Goal: Task Accomplishment & Management: Manage account settings

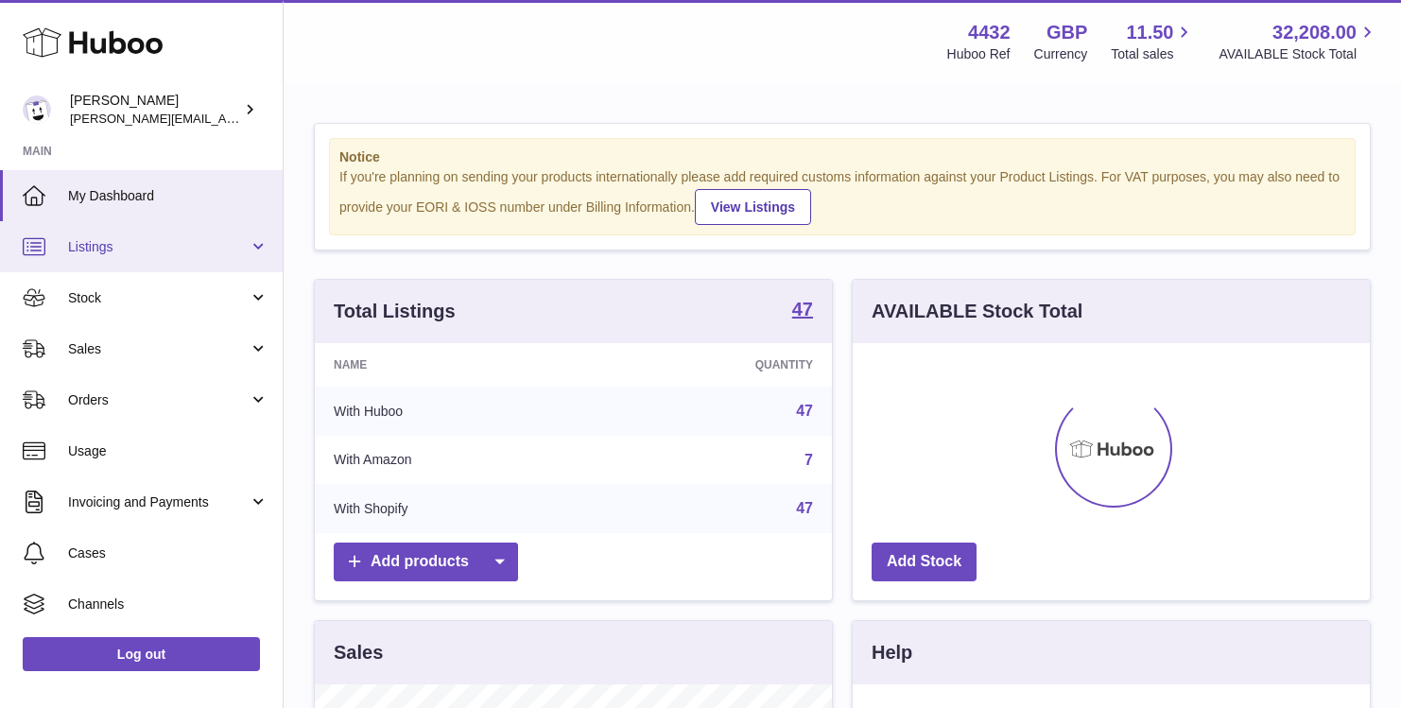
scroll to position [295, 517]
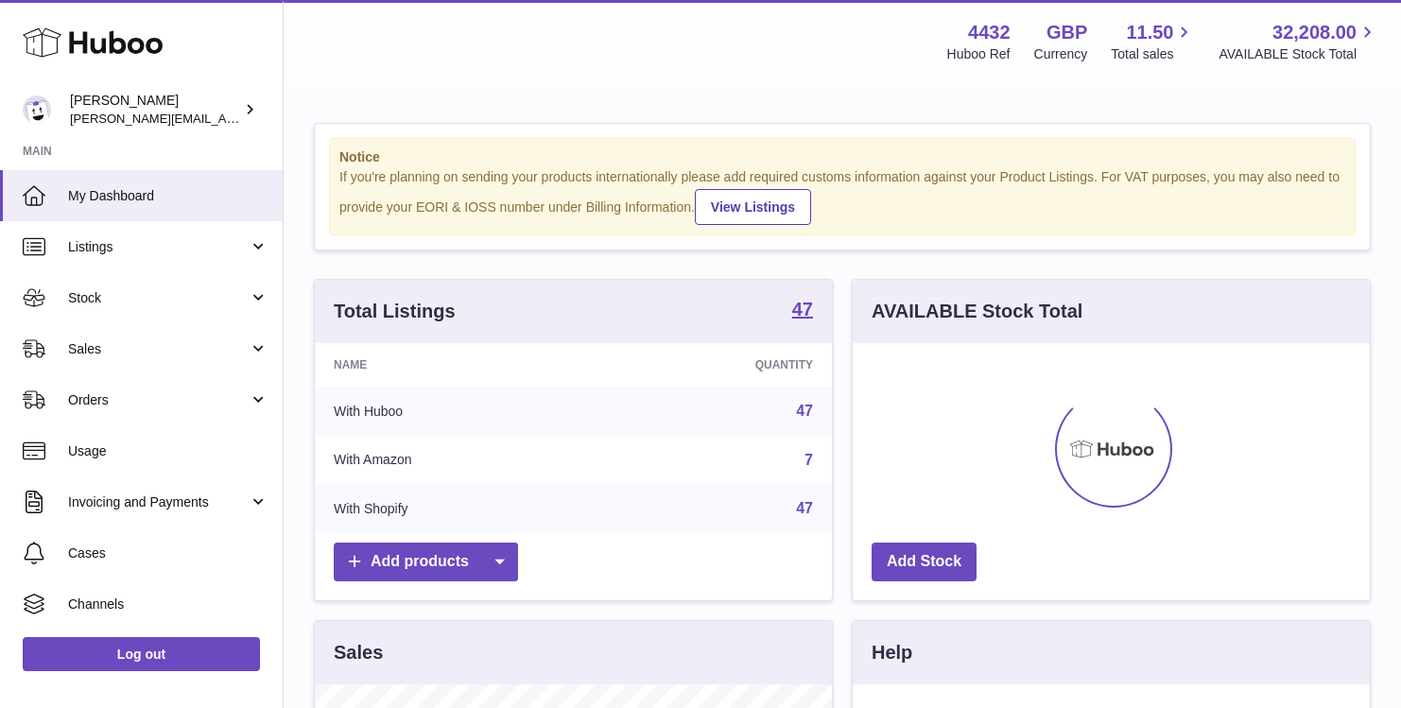
drag, startPoint x: 205, startPoint y: 299, endPoint x: 219, endPoint y: 334, distance: 37.7
click at [205, 299] on span "Stock" at bounding box center [158, 298] width 181 height 18
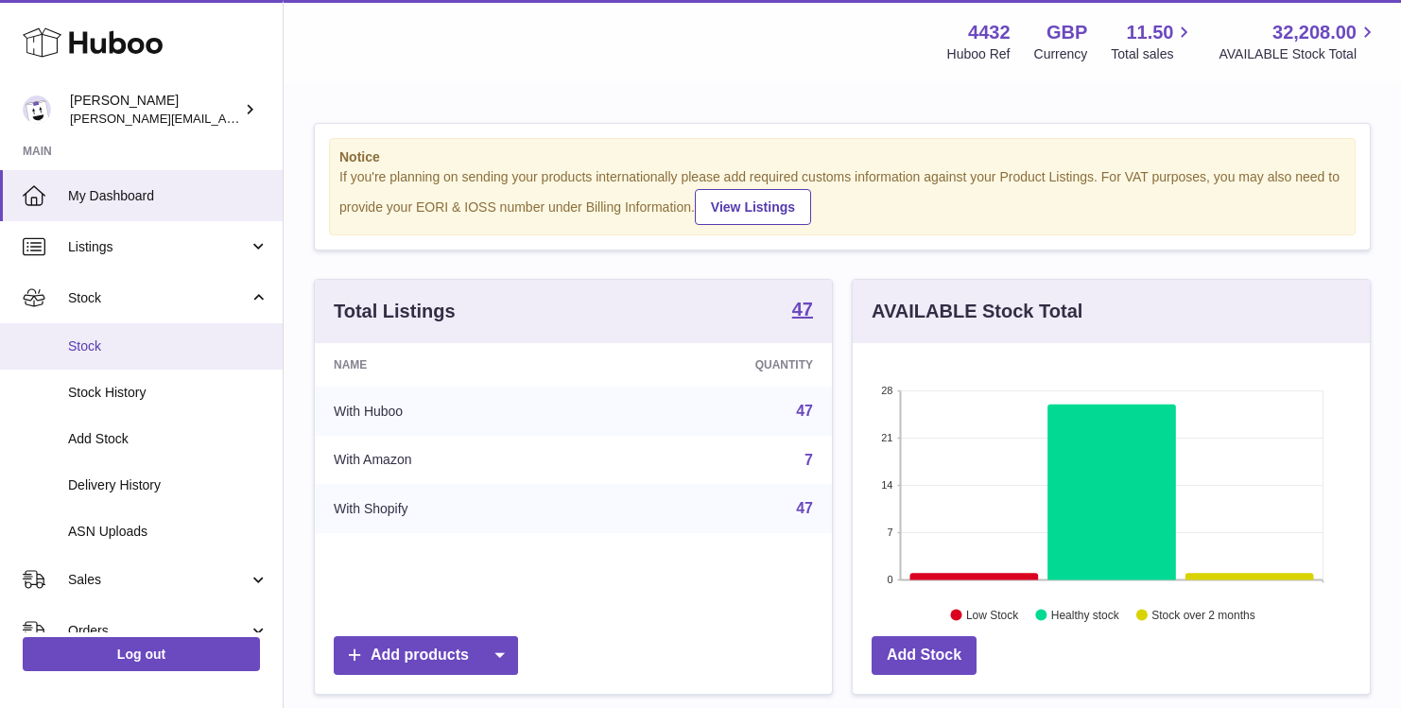
click at [218, 357] on link "Stock" at bounding box center [141, 346] width 283 height 46
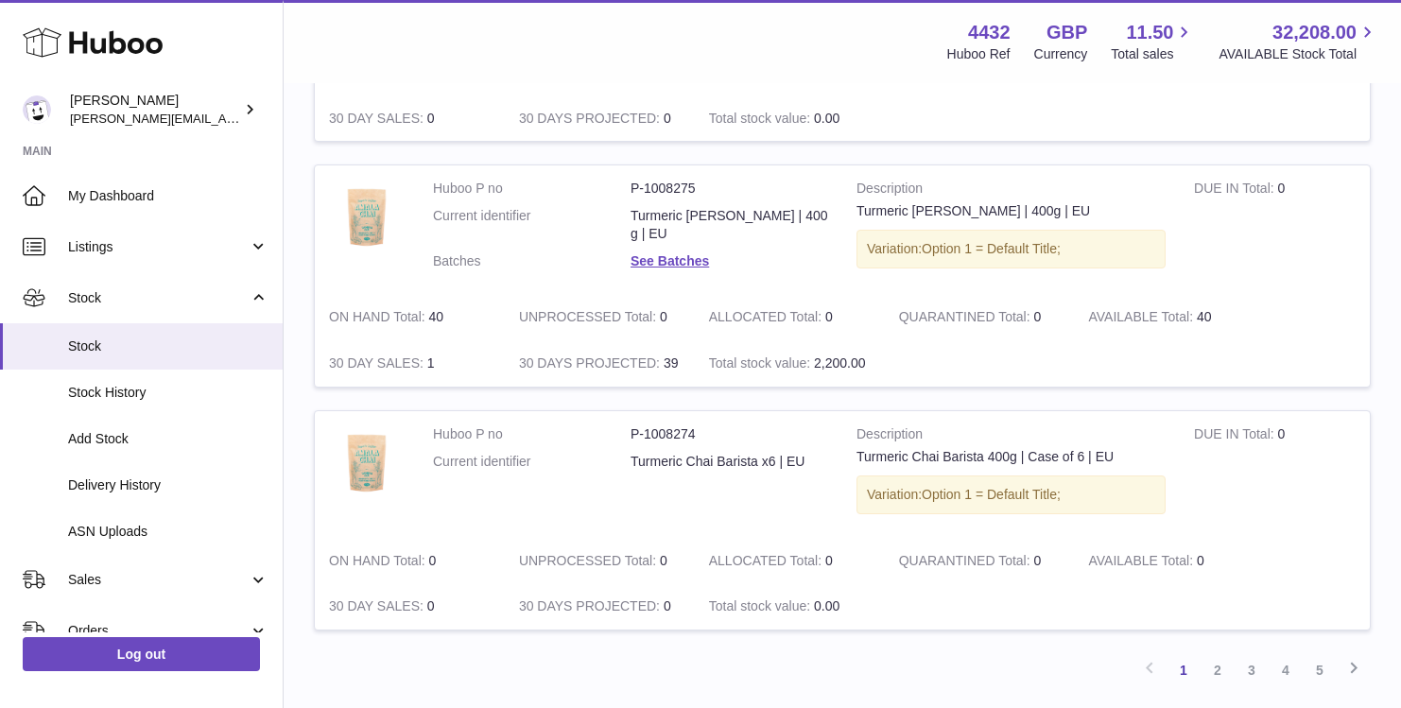
scroll to position [2140, 0]
click at [1208, 671] on link "2" at bounding box center [1218, 668] width 34 height 34
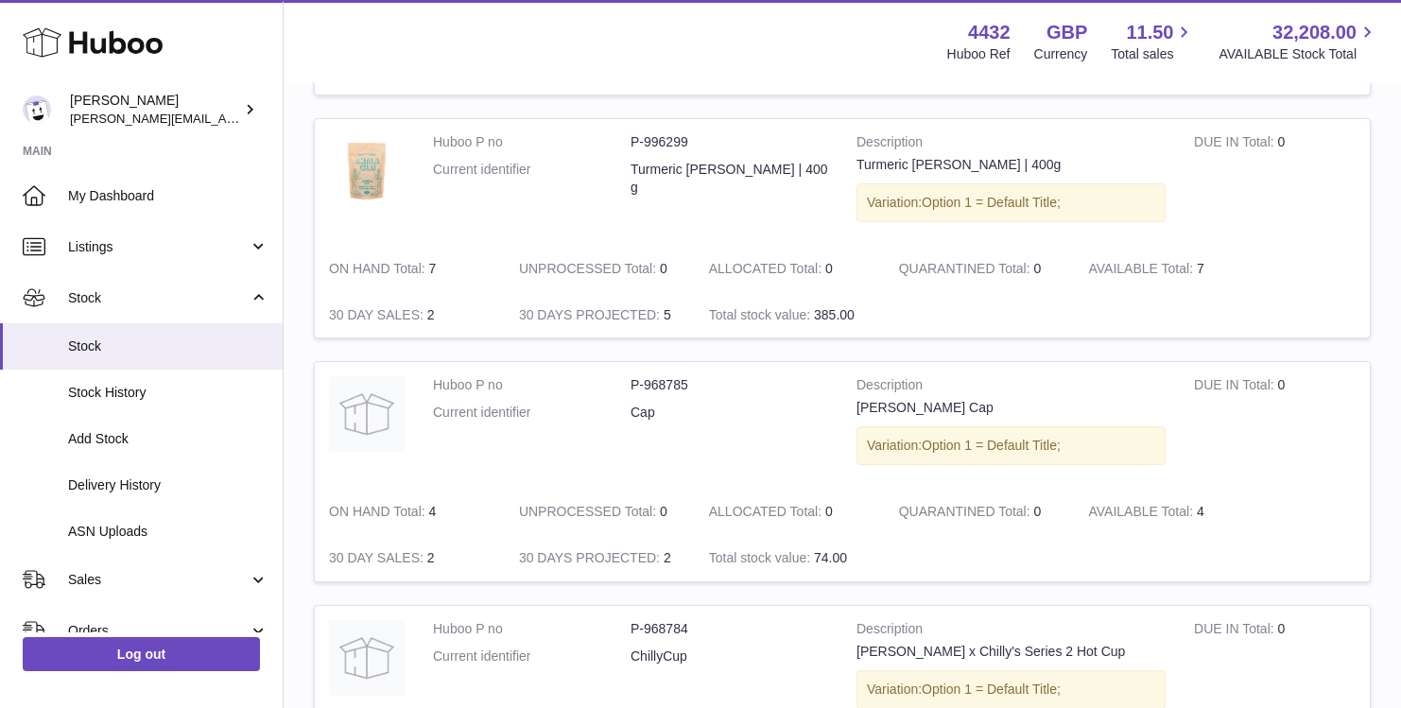
scroll to position [2262, 0]
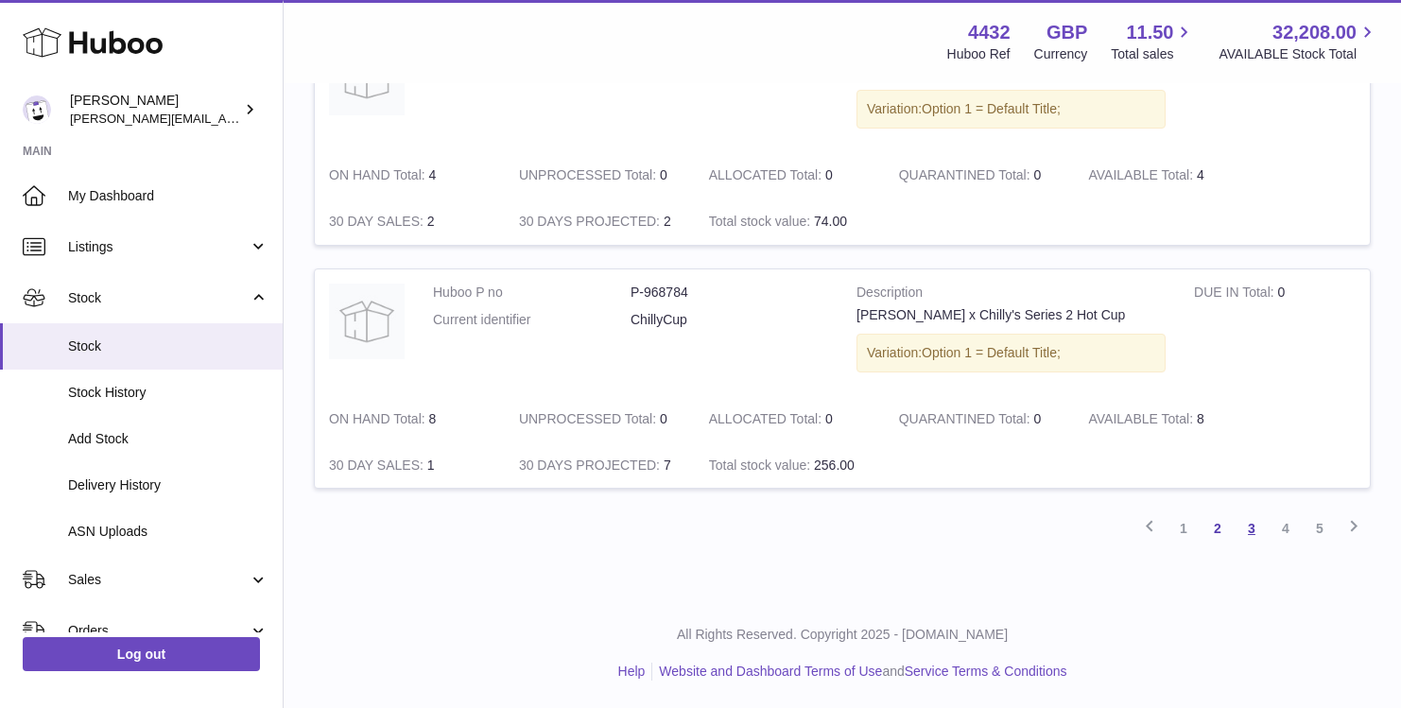
click at [1253, 533] on link "3" at bounding box center [1252, 528] width 34 height 34
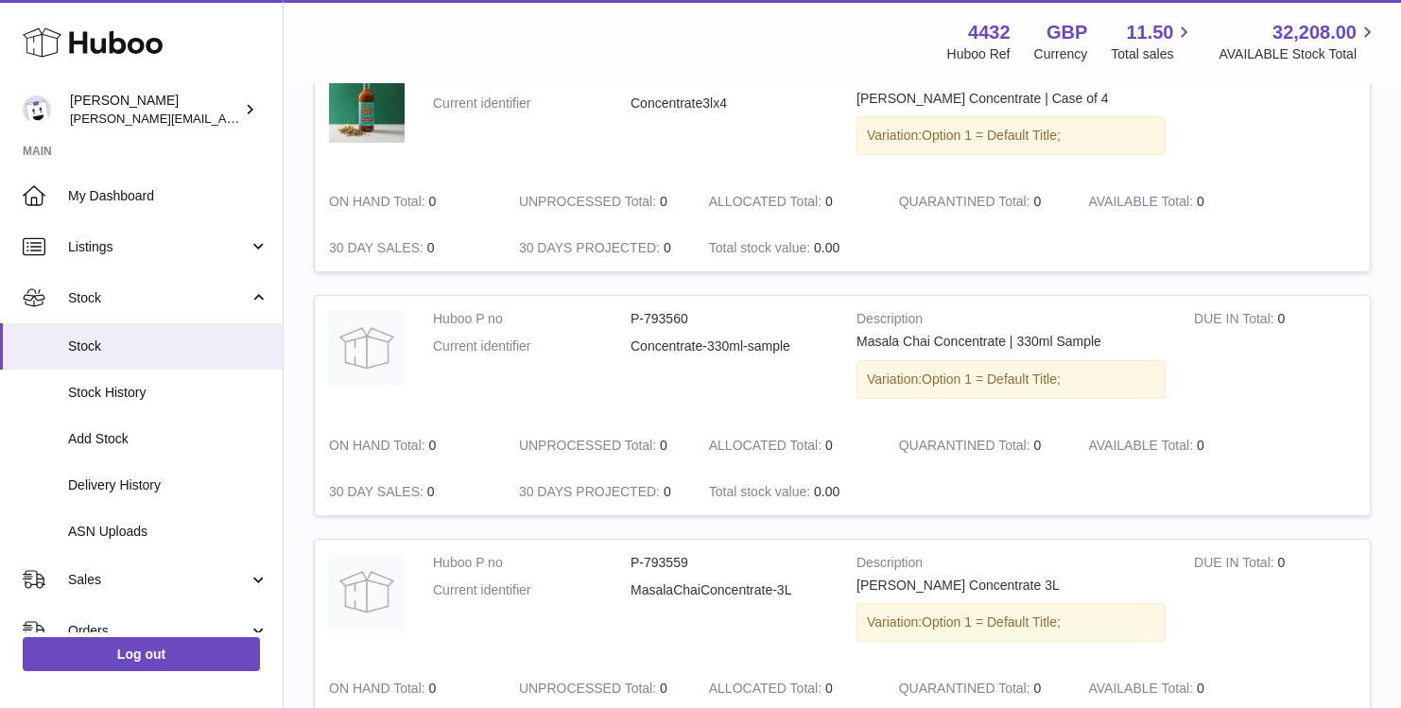
scroll to position [2277, 0]
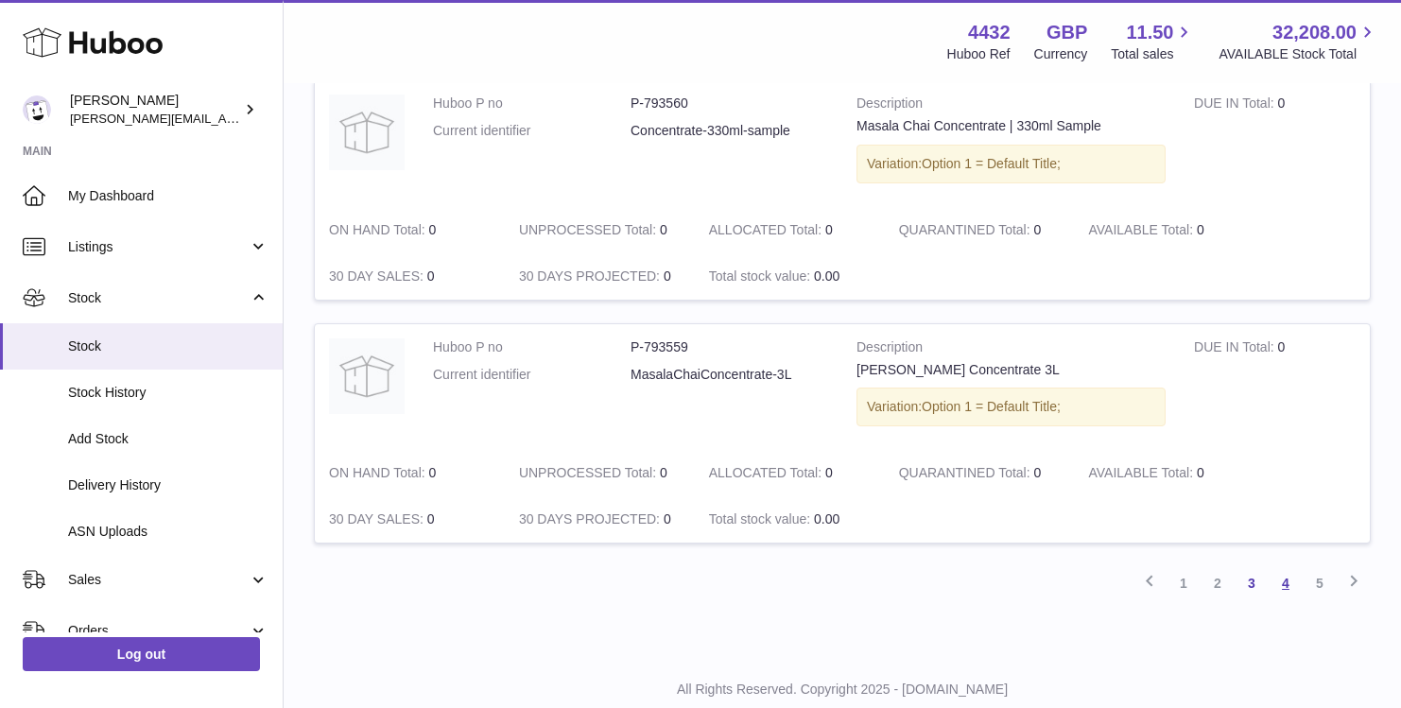
click at [1282, 575] on link "4" at bounding box center [1286, 583] width 34 height 34
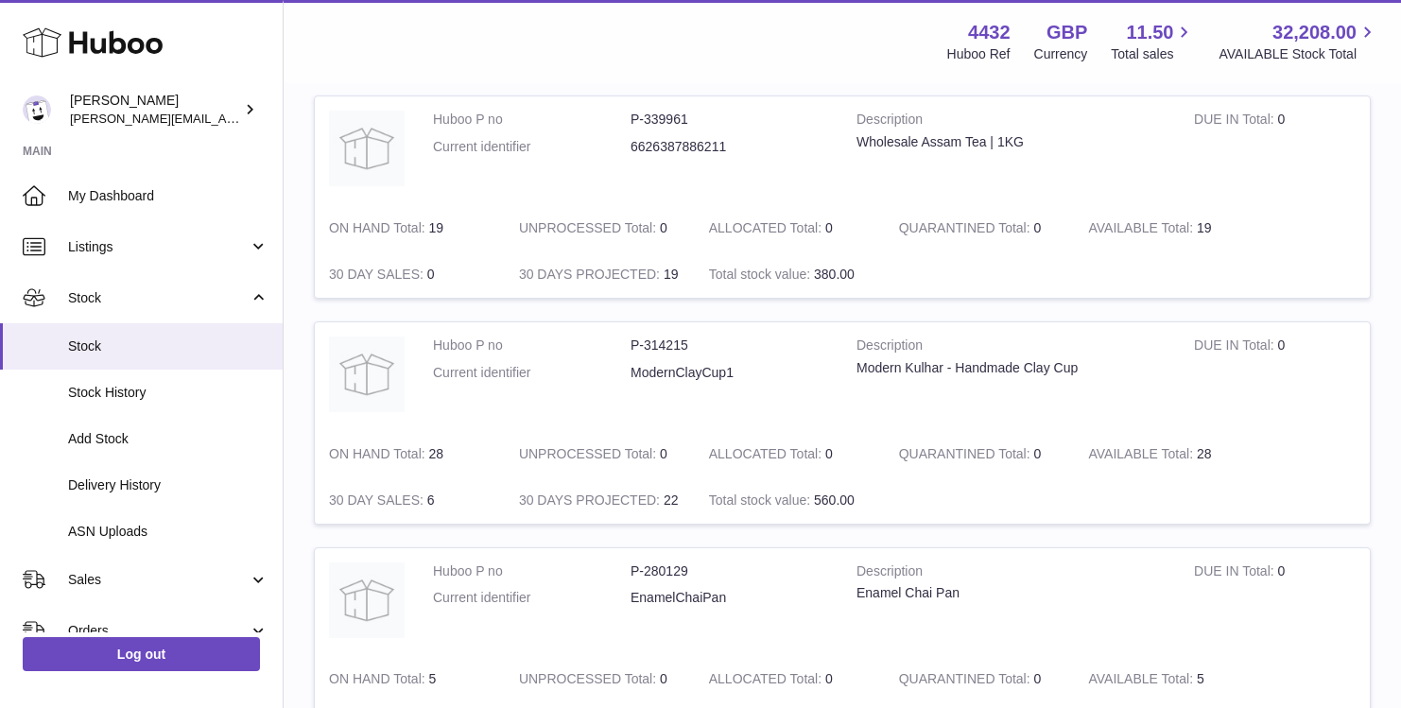
scroll to position [2078, 0]
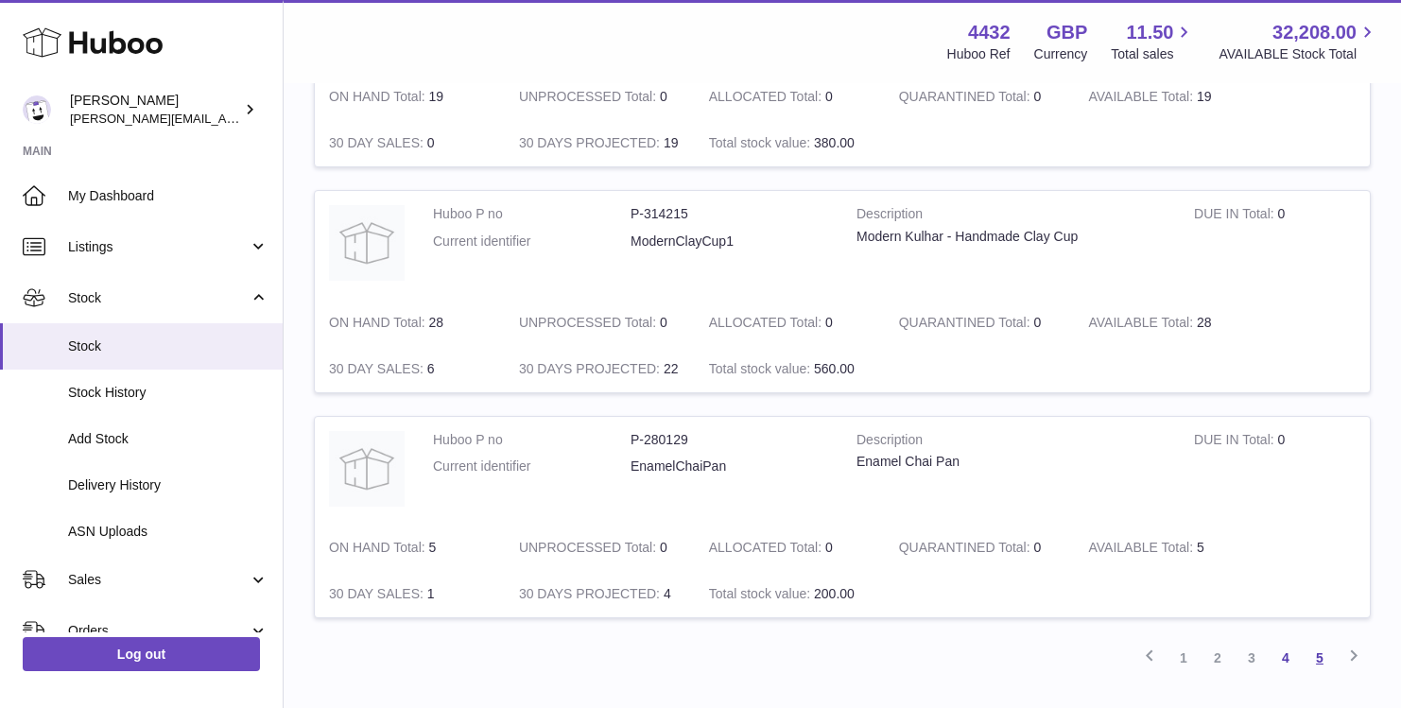
click at [1323, 661] on link "5" at bounding box center [1320, 658] width 34 height 34
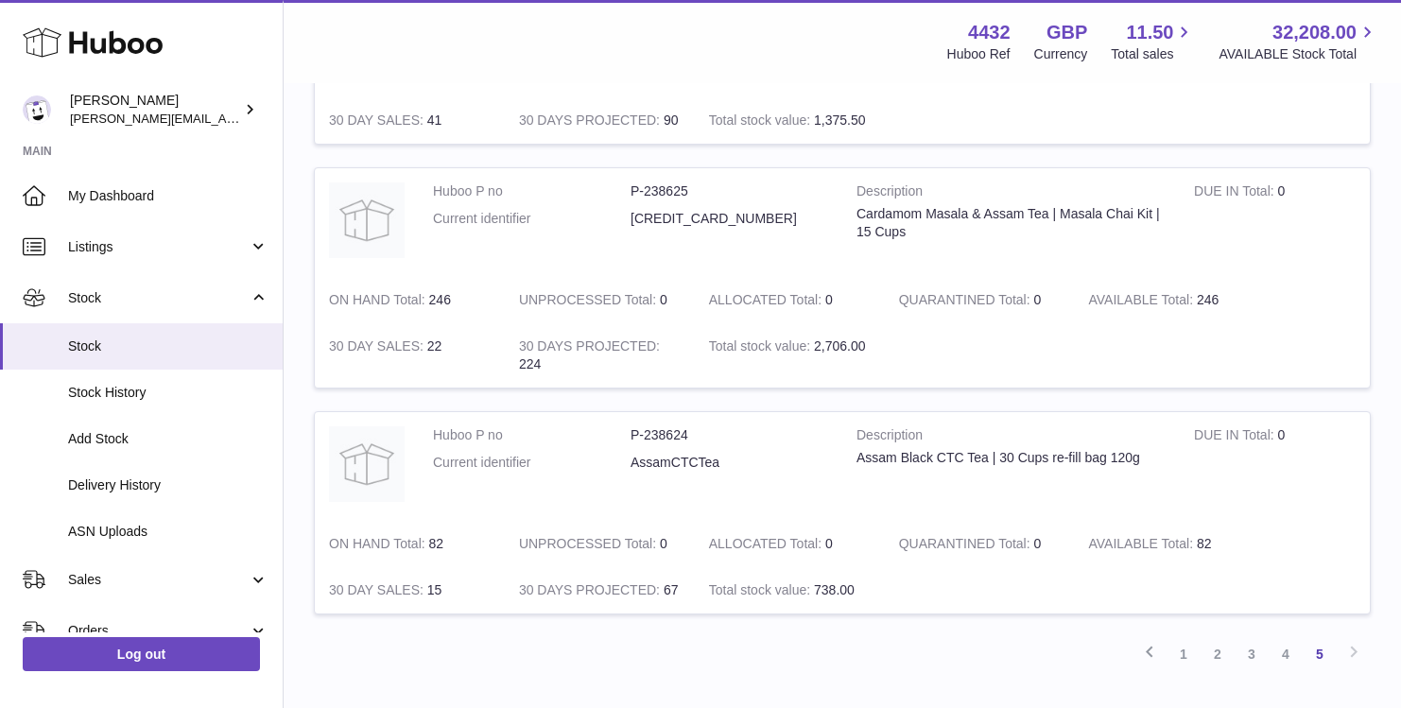
scroll to position [1347, 0]
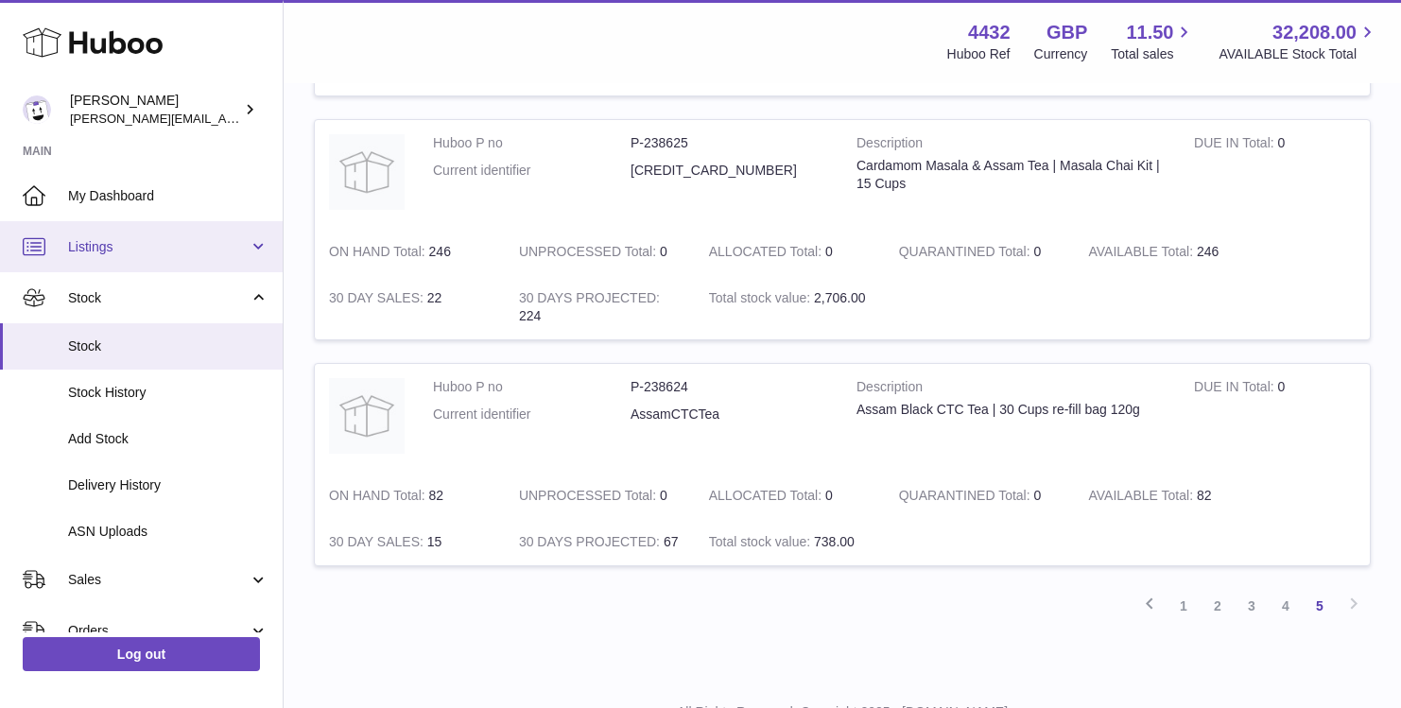
click at [169, 252] on span "Listings" at bounding box center [158, 247] width 181 height 18
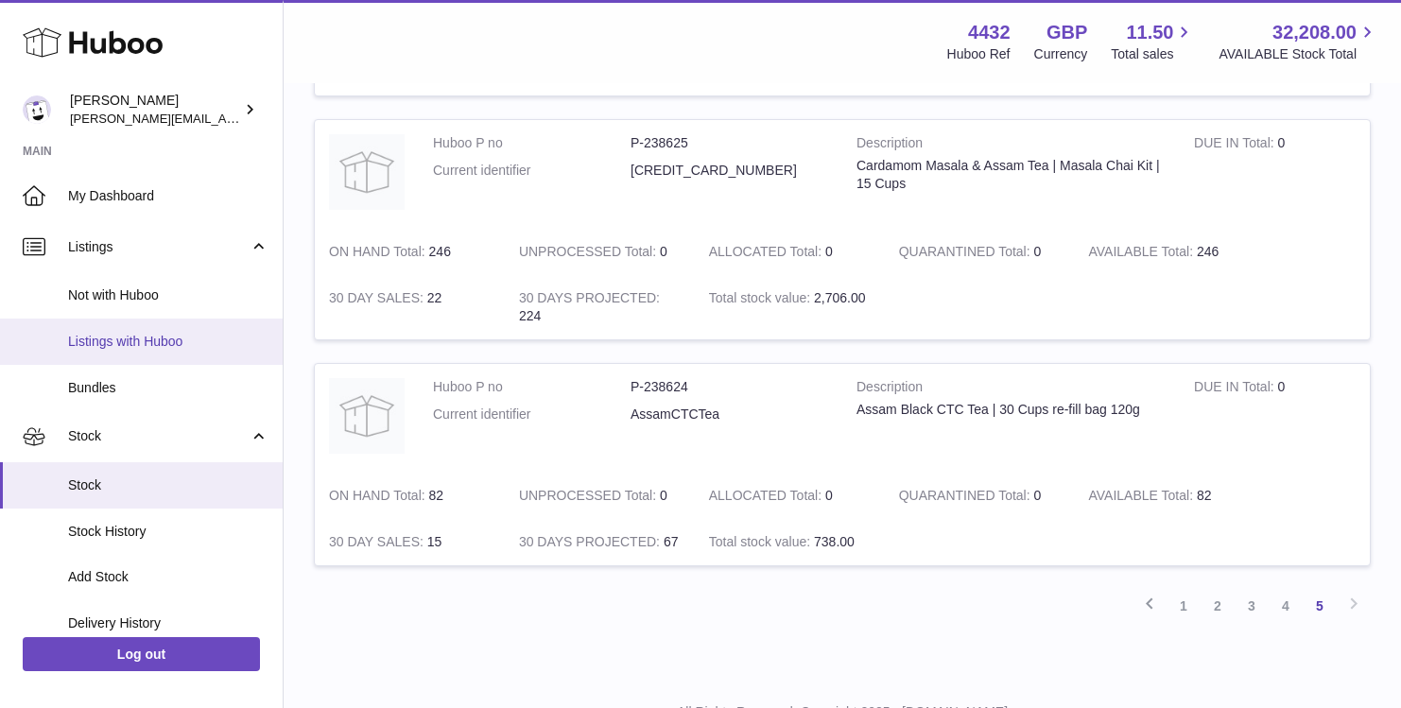
click at [149, 331] on link "Listings with Huboo" at bounding box center [141, 342] width 283 height 46
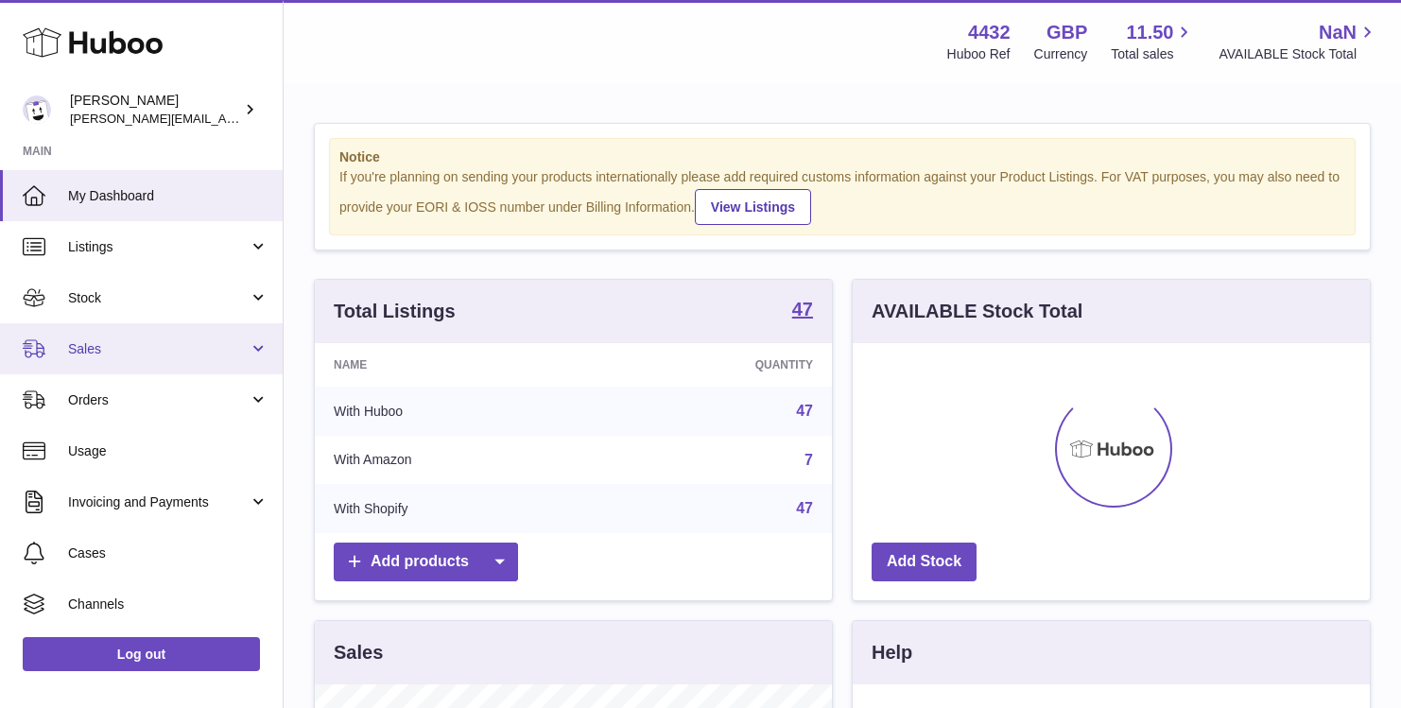
scroll to position [295, 517]
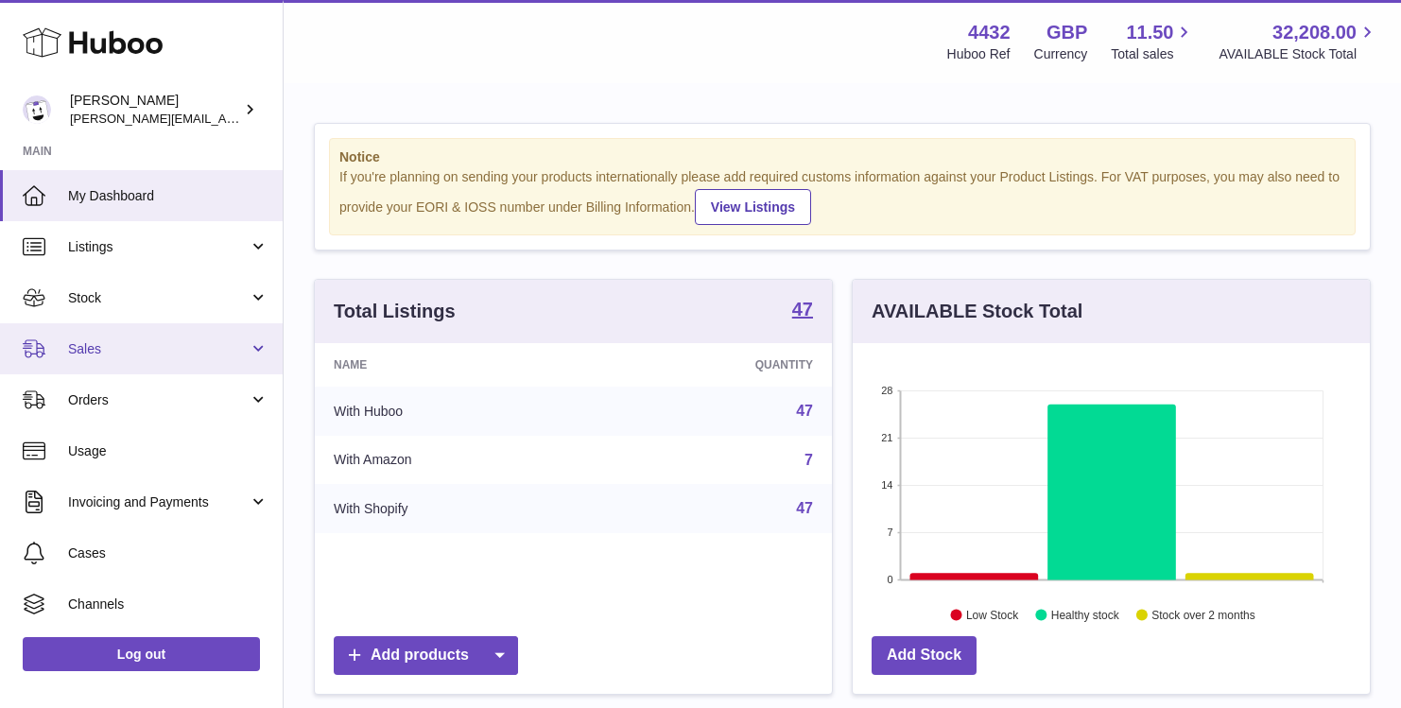
click at [172, 356] on span "Sales" at bounding box center [158, 349] width 181 height 18
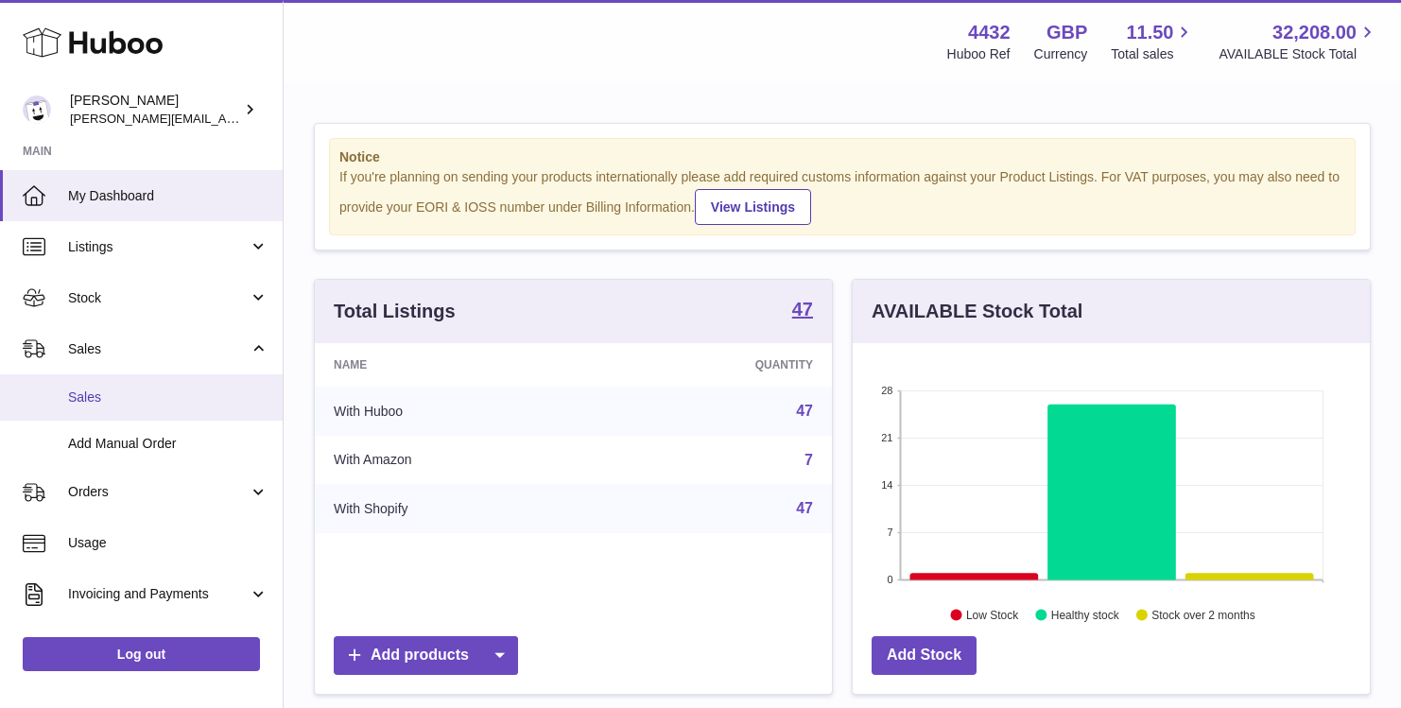
click at [165, 401] on span "Sales" at bounding box center [168, 398] width 200 height 18
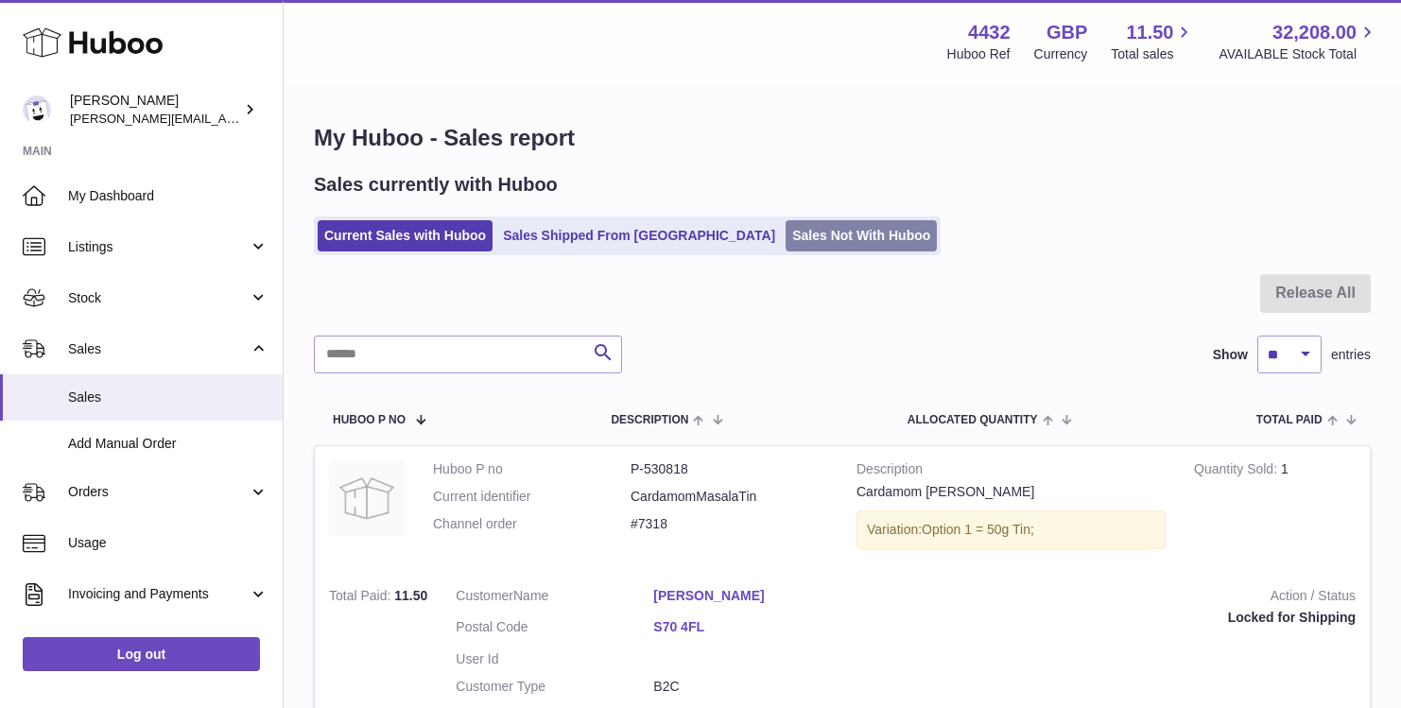
click at [786, 236] on link "Sales Not With Huboo" at bounding box center [861, 235] width 151 height 31
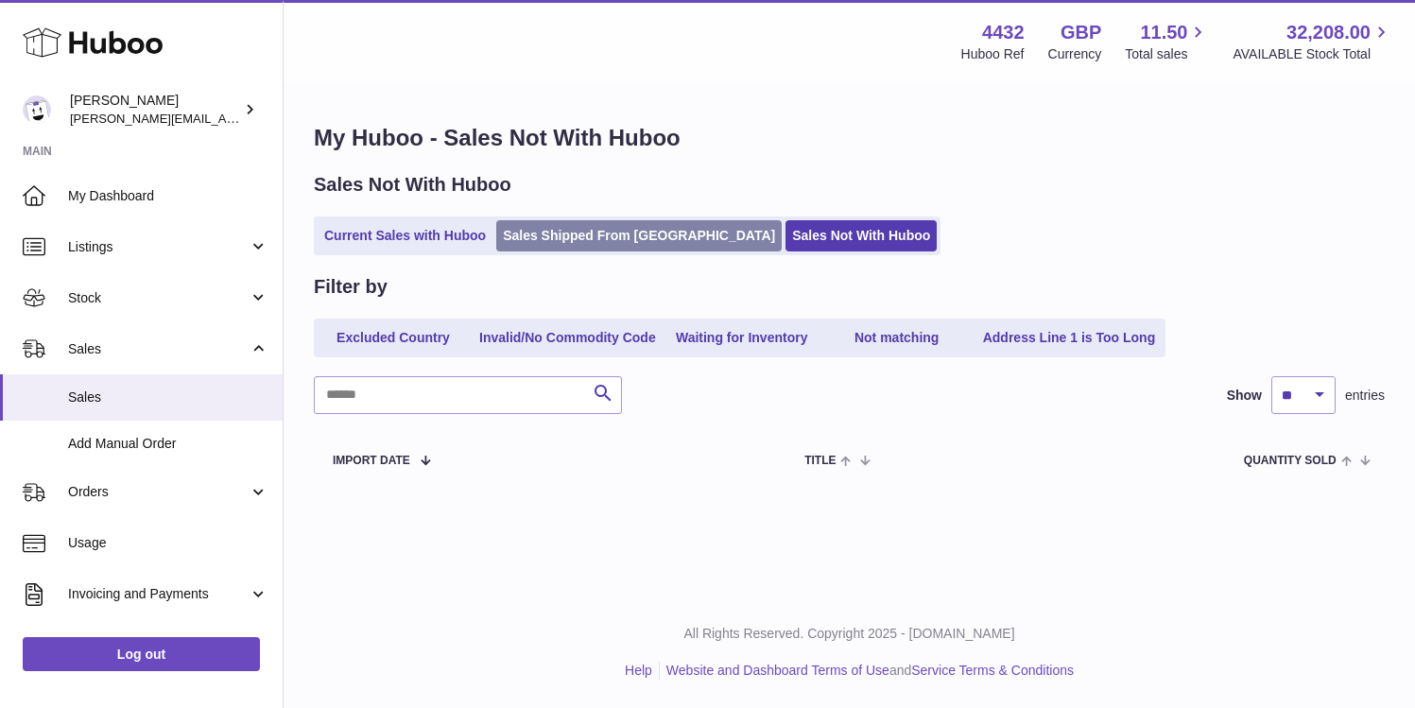
click at [564, 243] on link "Sales Shipped From Huboo" at bounding box center [638, 235] width 285 height 31
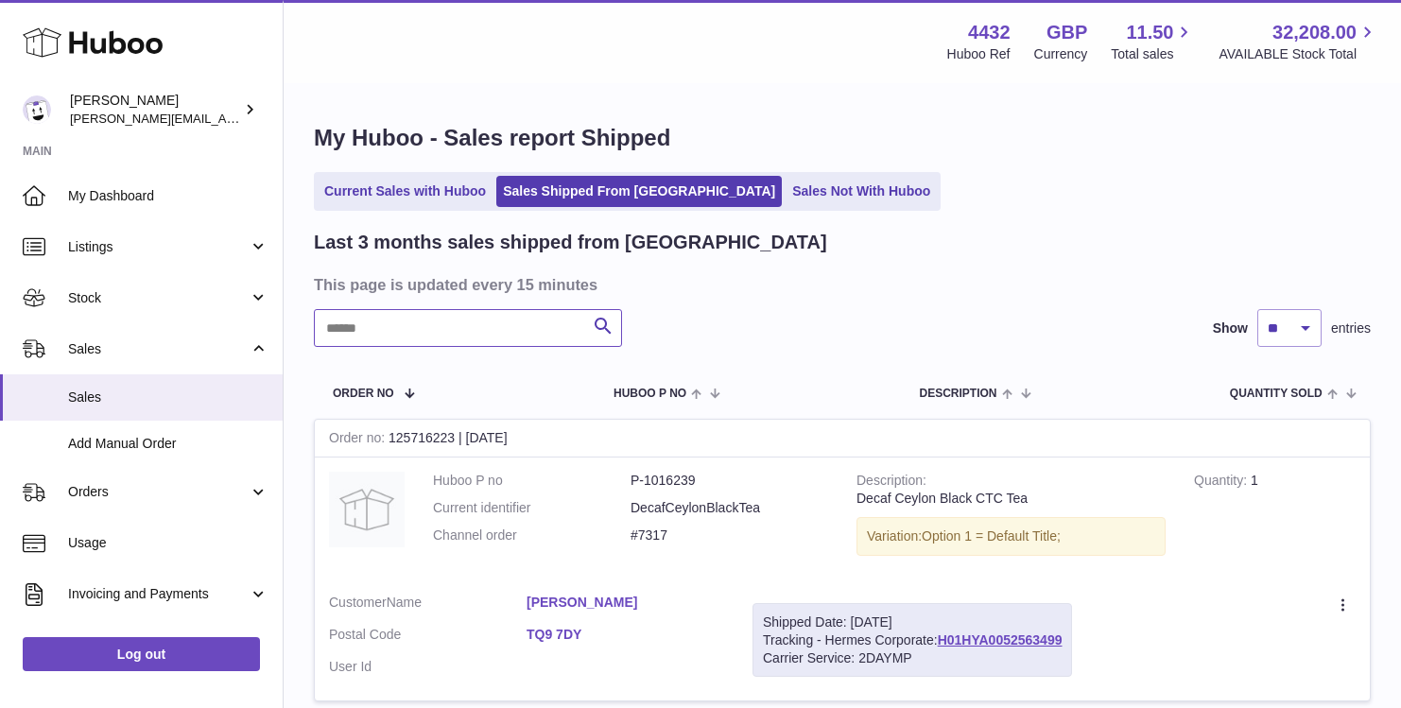
click at [483, 327] on input "text" at bounding box center [468, 328] width 308 height 38
type input "*****"
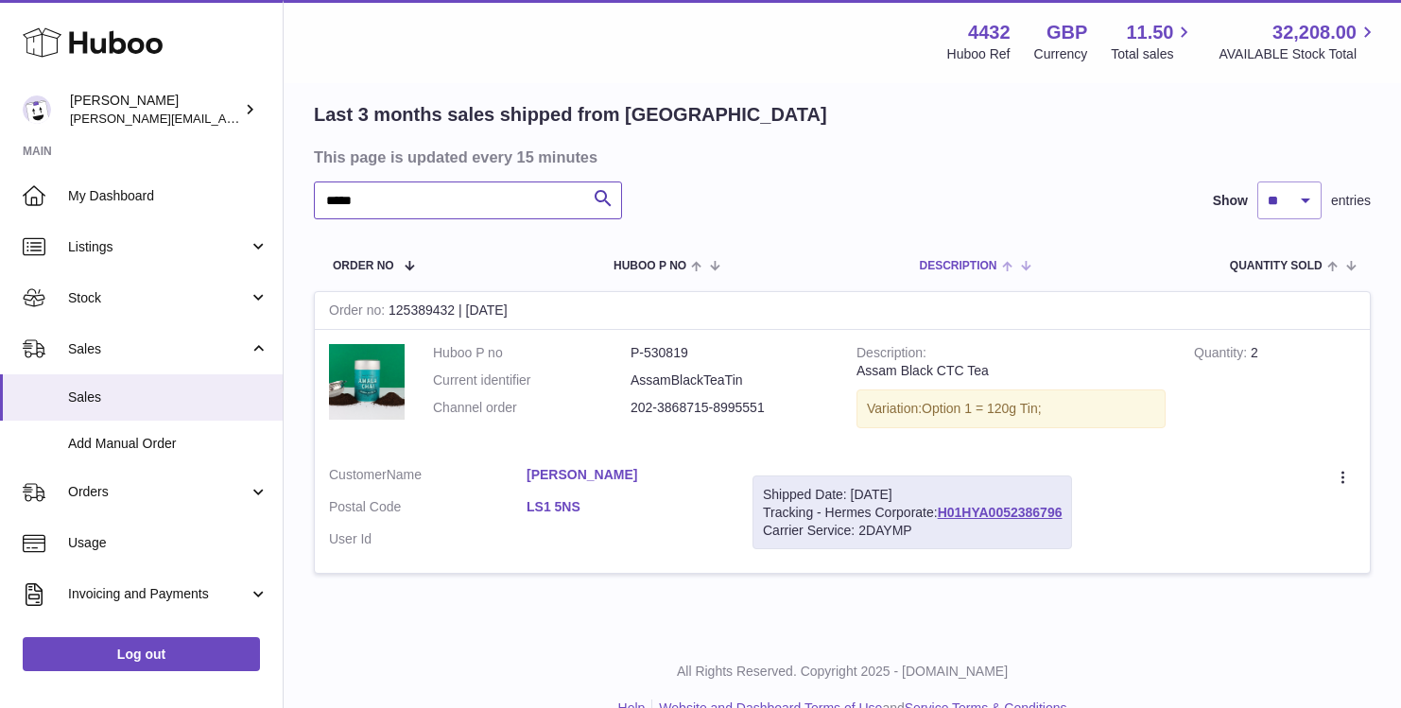
scroll to position [133, 0]
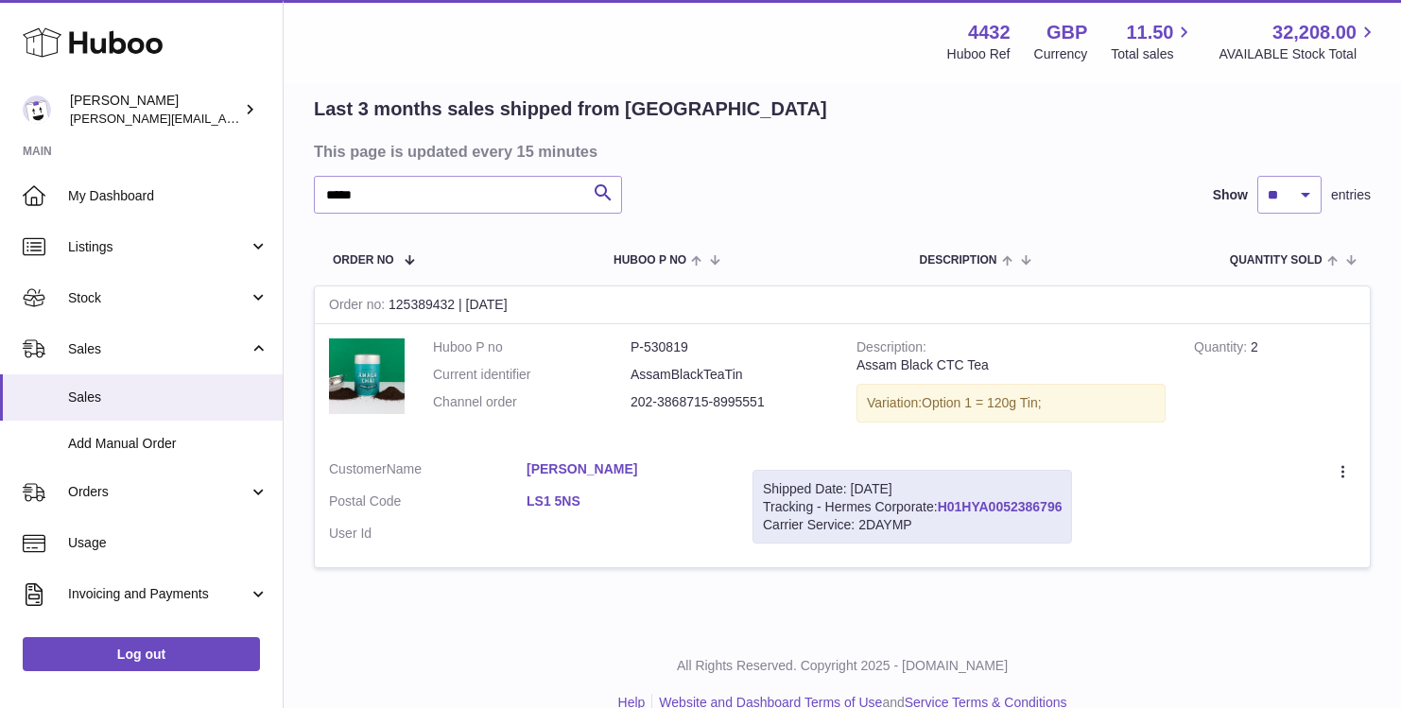
click at [1025, 508] on link "H01HYA0052386796" at bounding box center [1000, 506] width 125 height 15
